Goal: Information Seeking & Learning: Learn about a topic

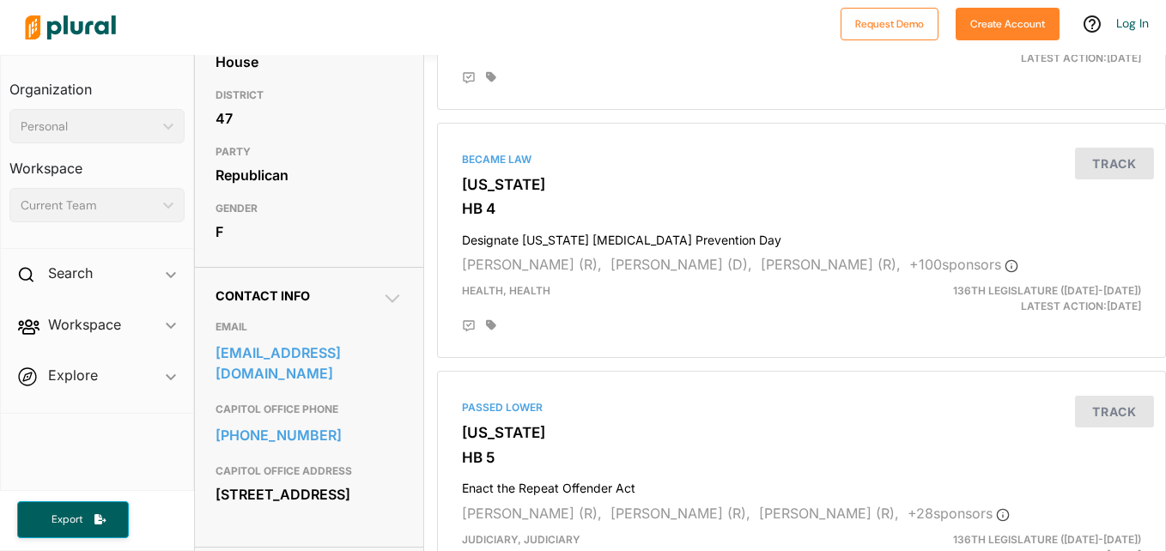
scroll to position [344, 0]
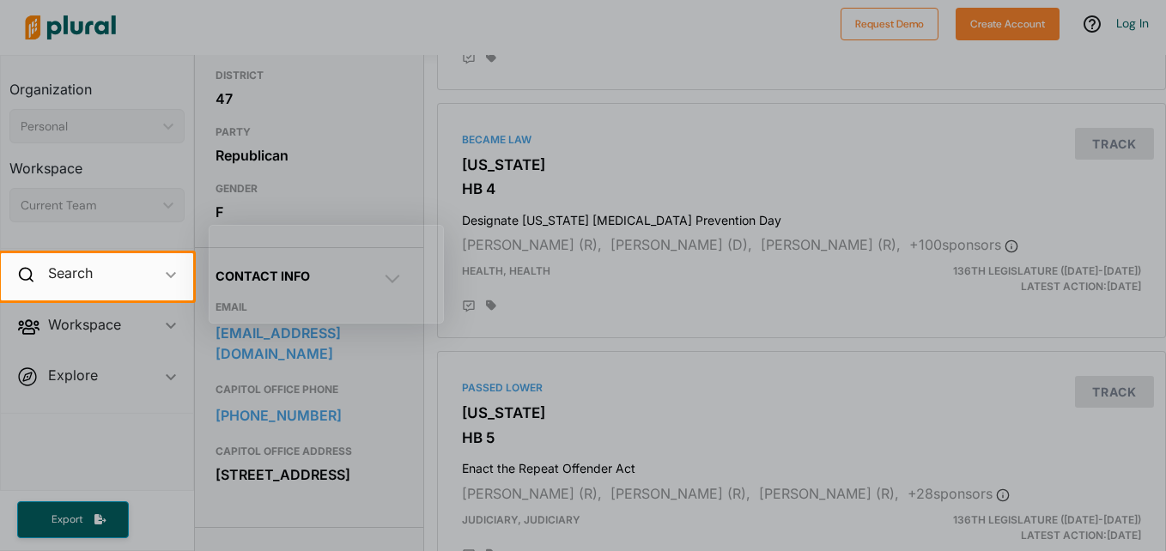
click at [275, 46] on div at bounding box center [583, 126] width 1166 height 253
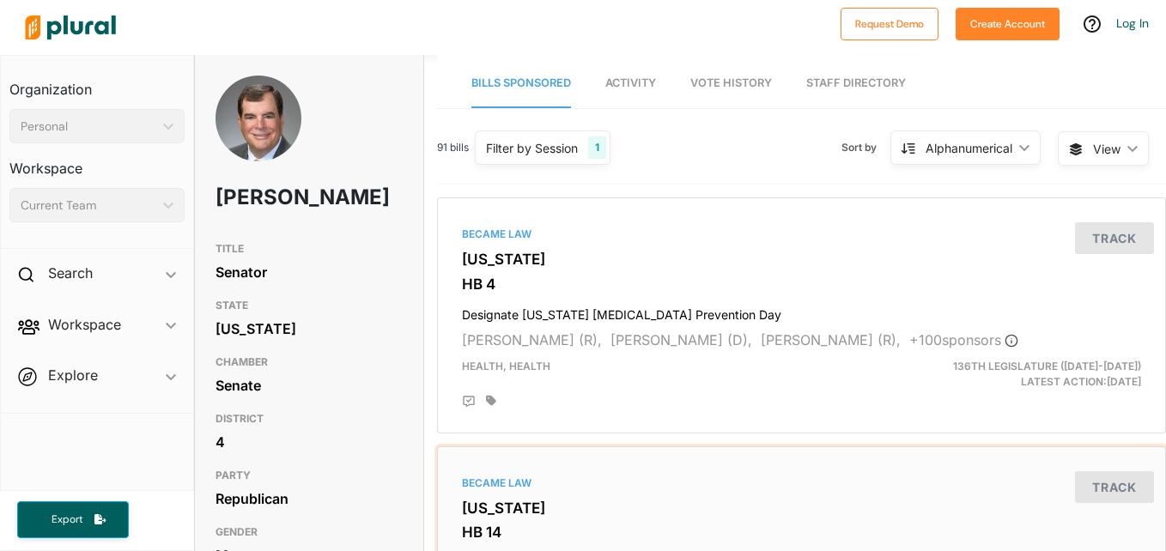
drag, startPoint x: 1152, startPoint y: 520, endPoint x: 1167, endPoint y: 526, distance: 16.6
click at [1166, 526] on html "Request Demo Create Account Log In Organization Personal ic_keyboard_arrow_down…" at bounding box center [583, 275] width 1166 height 551
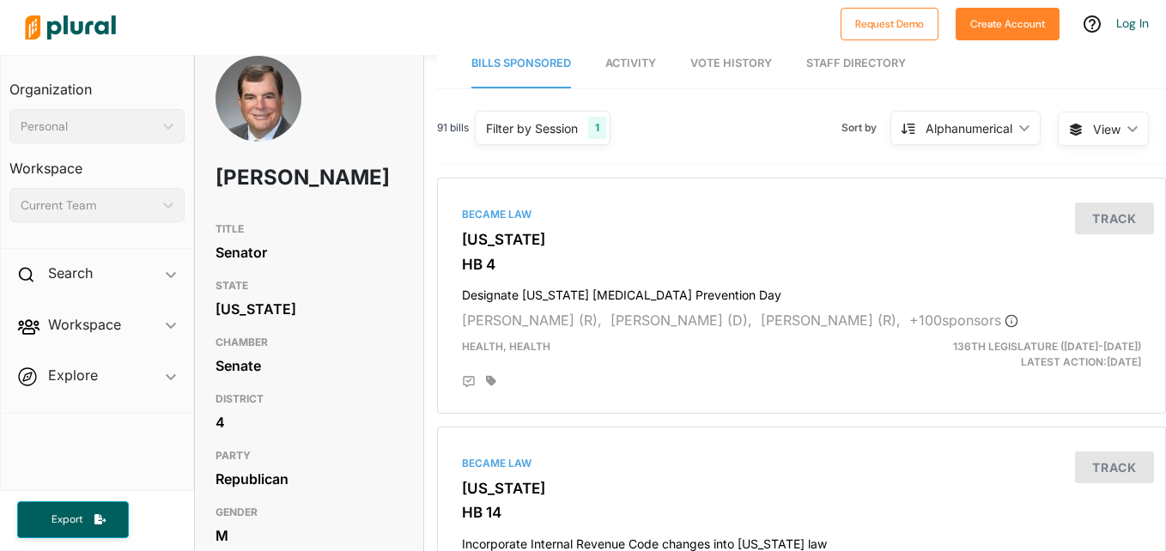
click at [1166, 526] on html "Request Demo Create Account Log In Organization Personal ic_keyboard_arrow_down…" at bounding box center [583, 275] width 1166 height 551
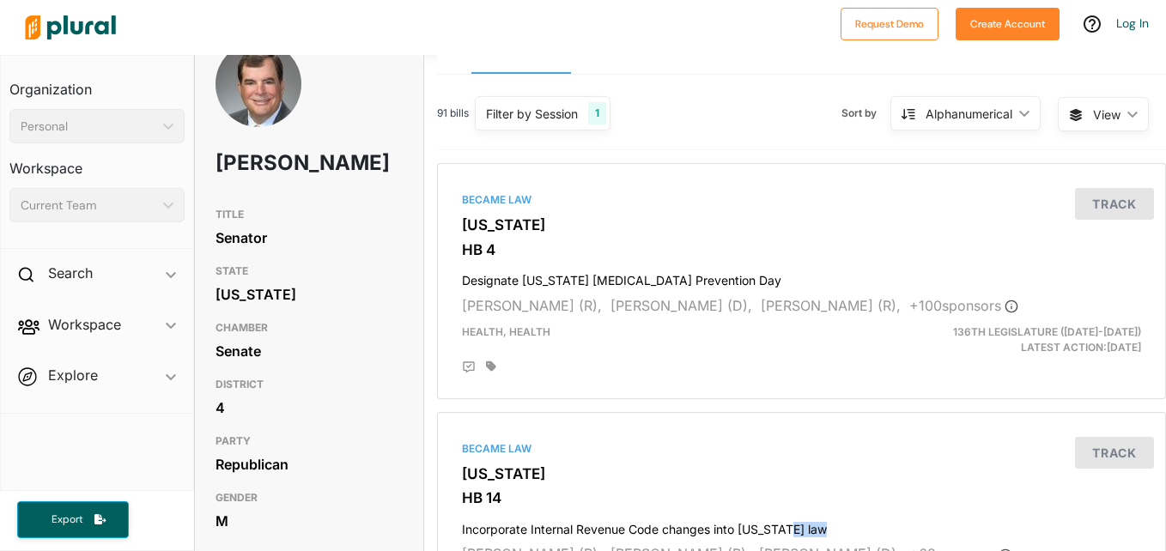
click at [1166, 526] on html "Request Demo Create Account Log In Organization Personal ic_keyboard_arrow_down…" at bounding box center [583, 275] width 1166 height 551
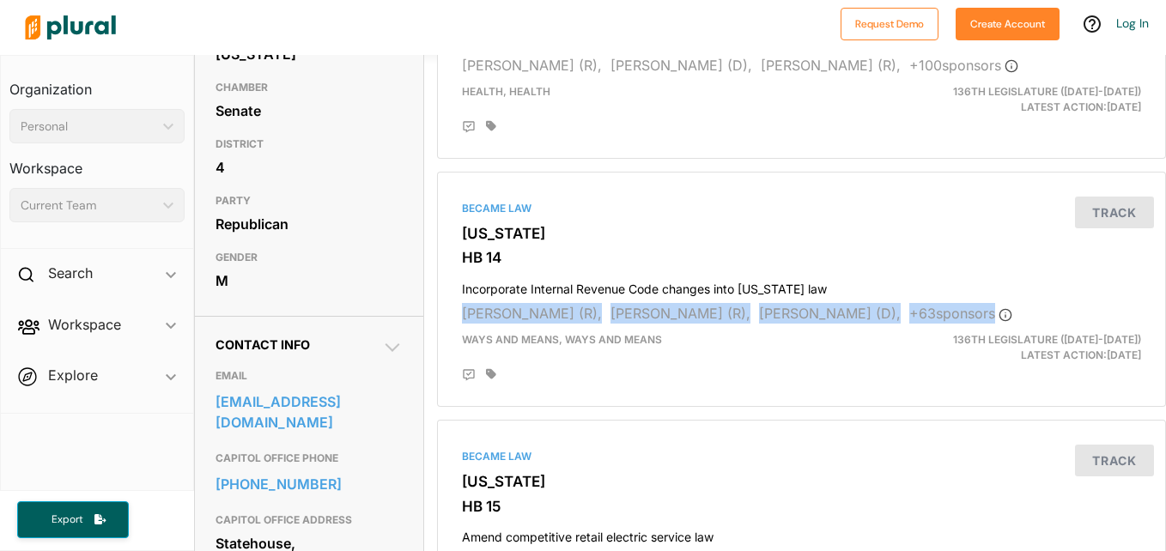
scroll to position [367, 0]
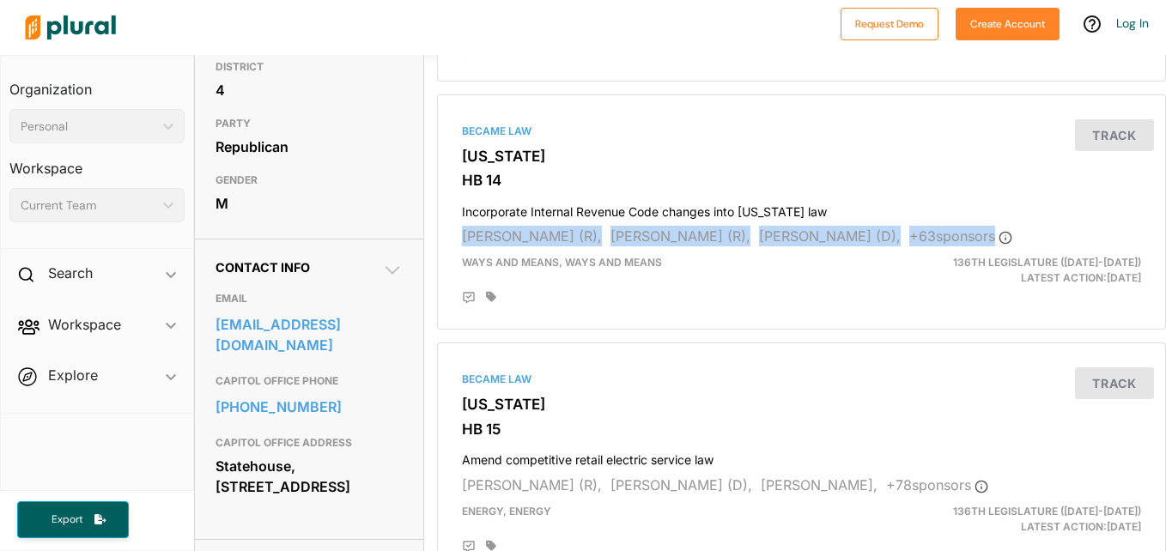
click at [1166, 526] on html "Request Demo Create Account Log In Organization Personal ic_keyboard_arrow_down…" at bounding box center [583, 275] width 1166 height 551
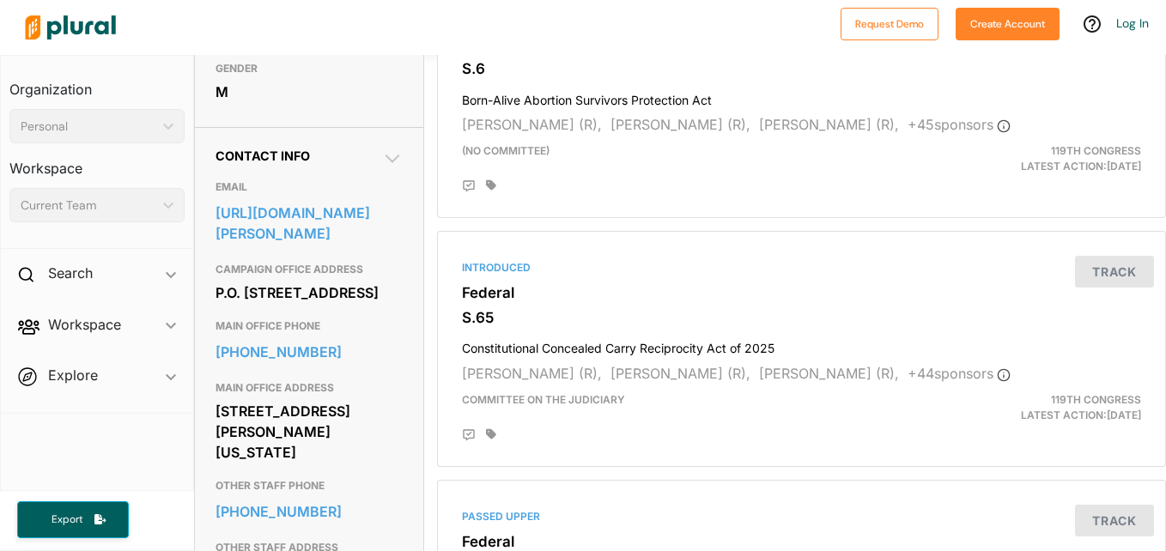
scroll to position [470, 0]
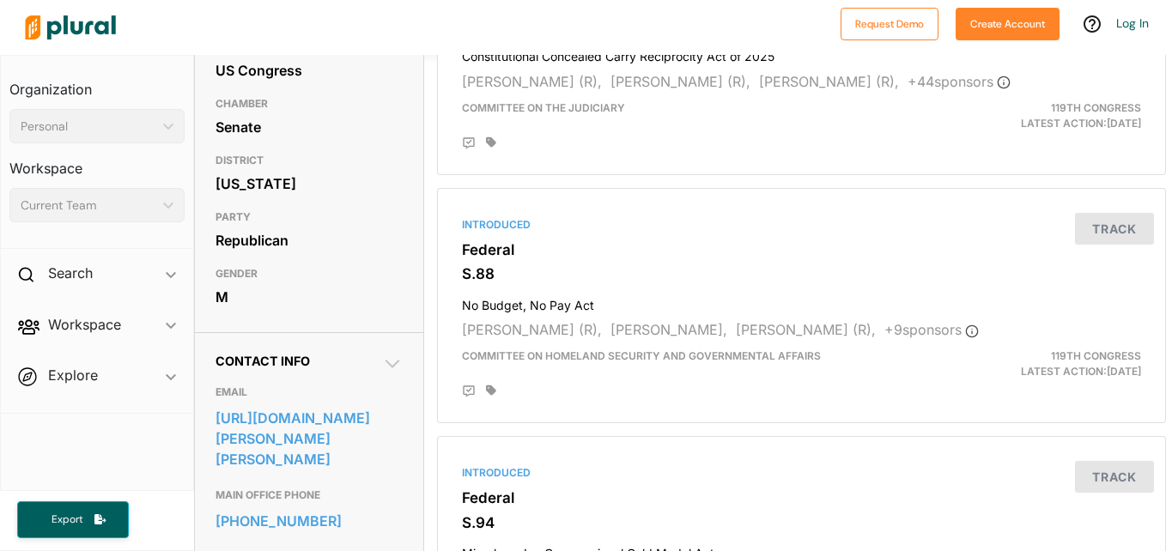
scroll to position [275, 0]
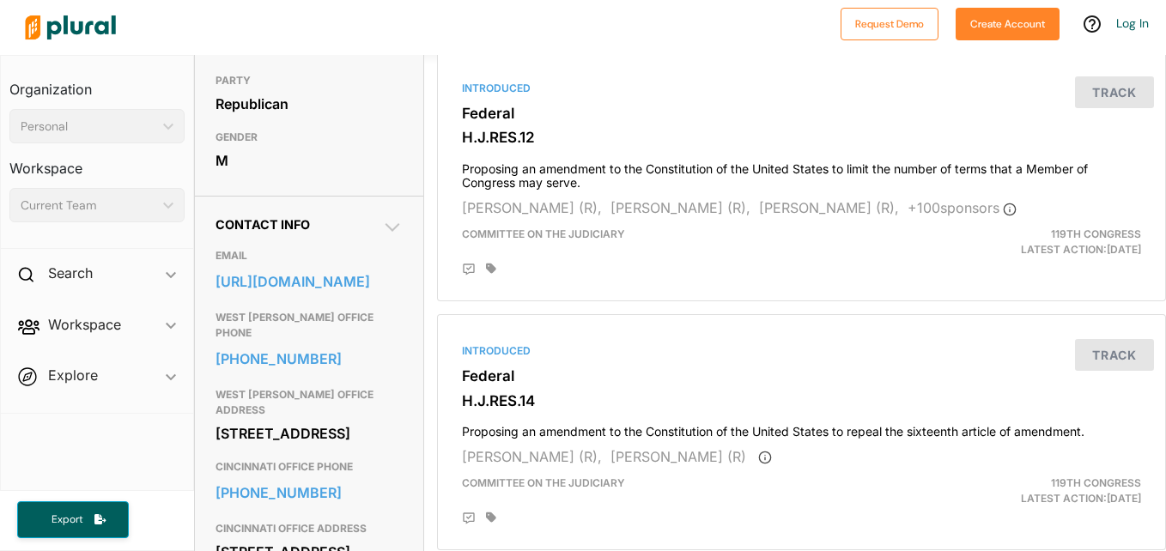
scroll to position [401, 0]
